Goal: Task Accomplishment & Management: Manage account settings

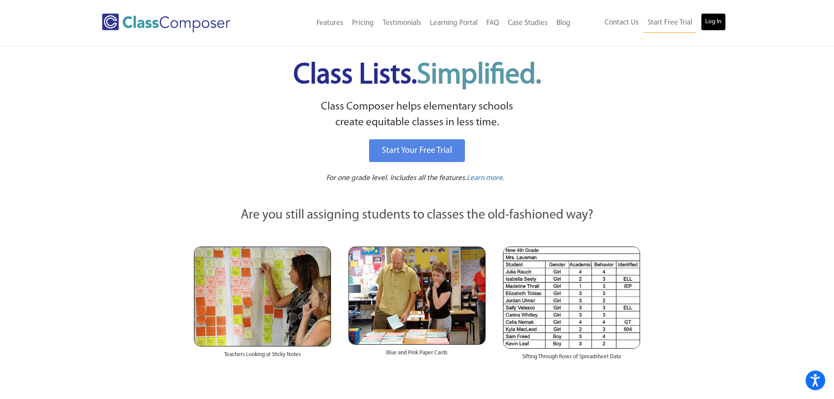
click at [706, 24] on link "Log In" at bounding box center [713, 22] width 25 height 18
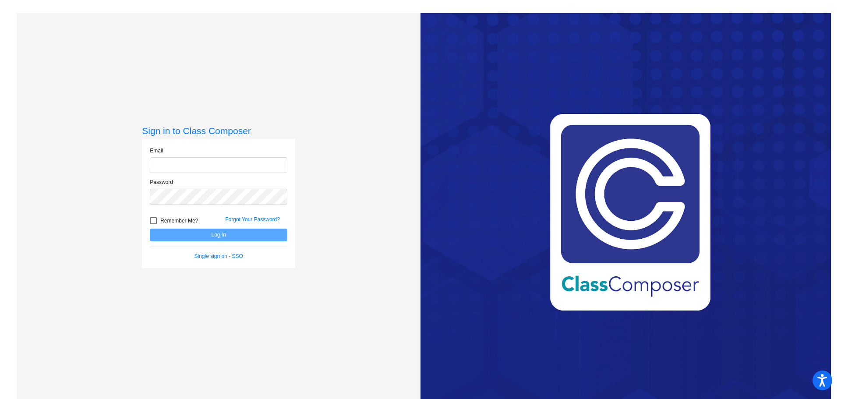
type input "[EMAIL_ADDRESS][DOMAIN_NAME]"
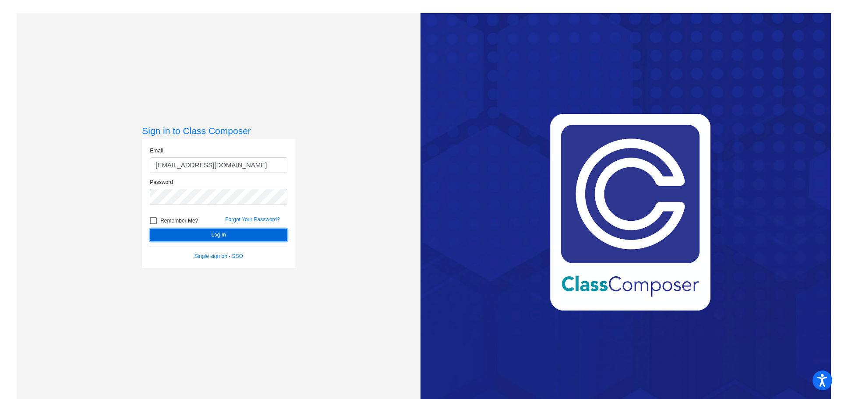
click at [183, 233] on button "Log In" at bounding box center [219, 235] width 138 height 13
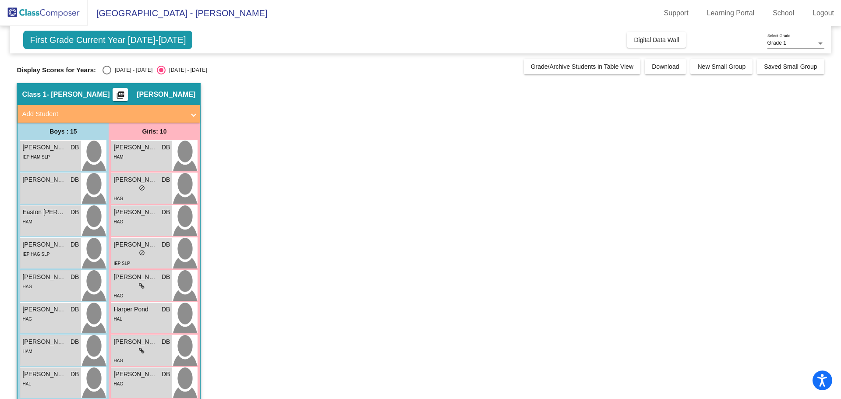
click at [105, 69] on div "Select an option" at bounding box center [106, 70] width 9 height 9
click at [106, 74] on input "[DATE] - [DATE]" at bounding box center [106, 74] width 0 height 0
radio input "true"
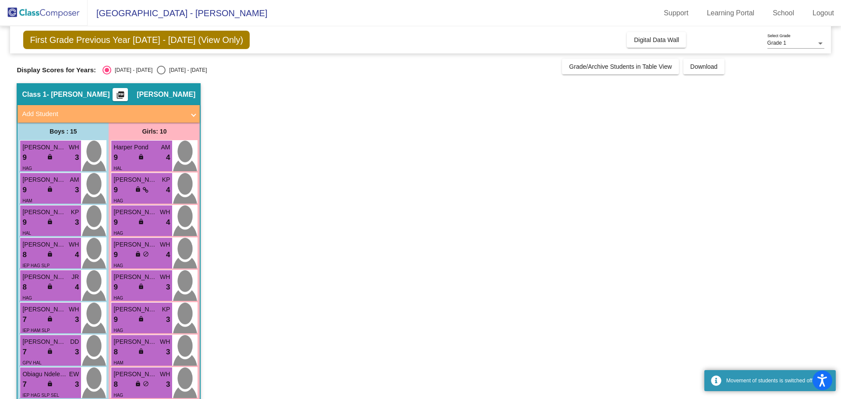
scroll to position [88, 0]
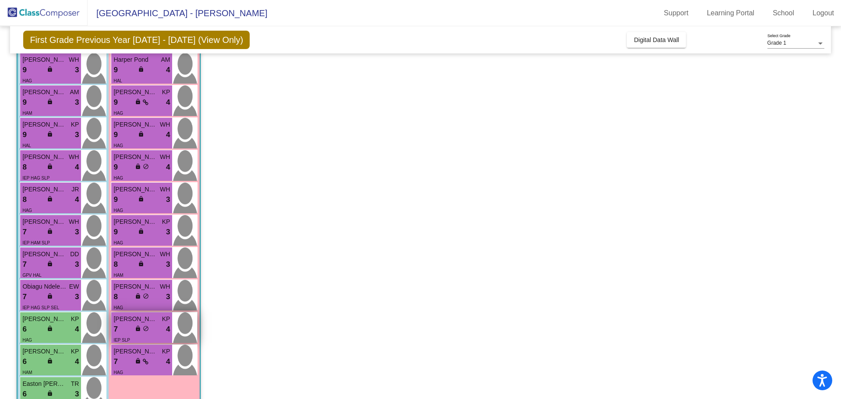
click at [137, 319] on span "[PERSON_NAME]" at bounding box center [135, 318] width 44 height 9
